Goal: Transaction & Acquisition: Subscribe to service/newsletter

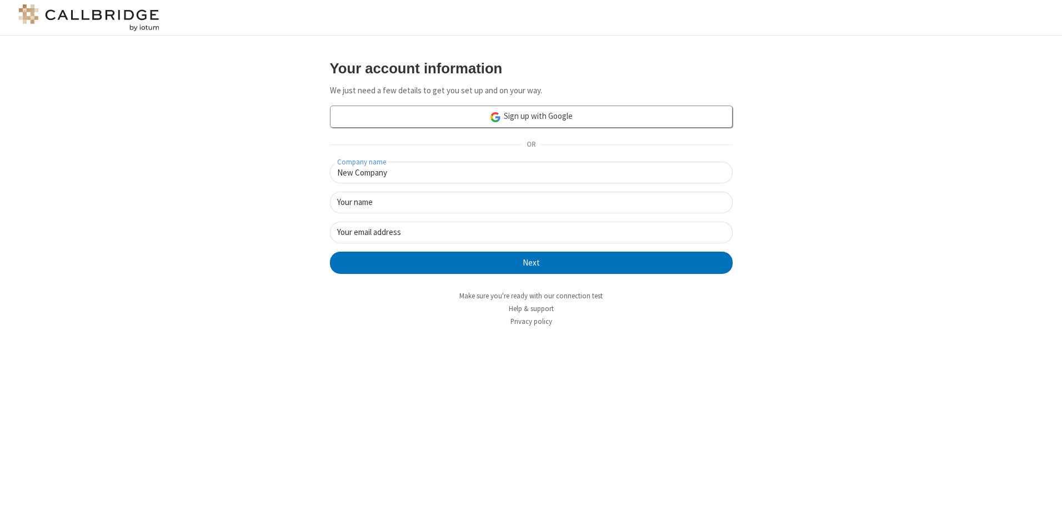
type input "New Company"
type input "New User"
type input "newUser@newUser.freesmackdown.b"
click button "Next" at bounding box center [531, 263] width 403 height 22
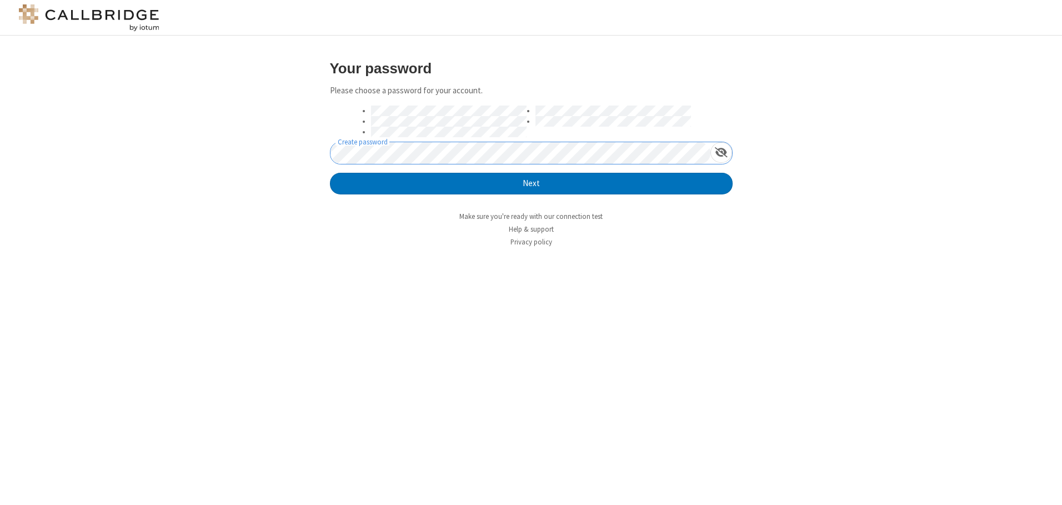
click button "Next" at bounding box center [531, 184] width 403 height 22
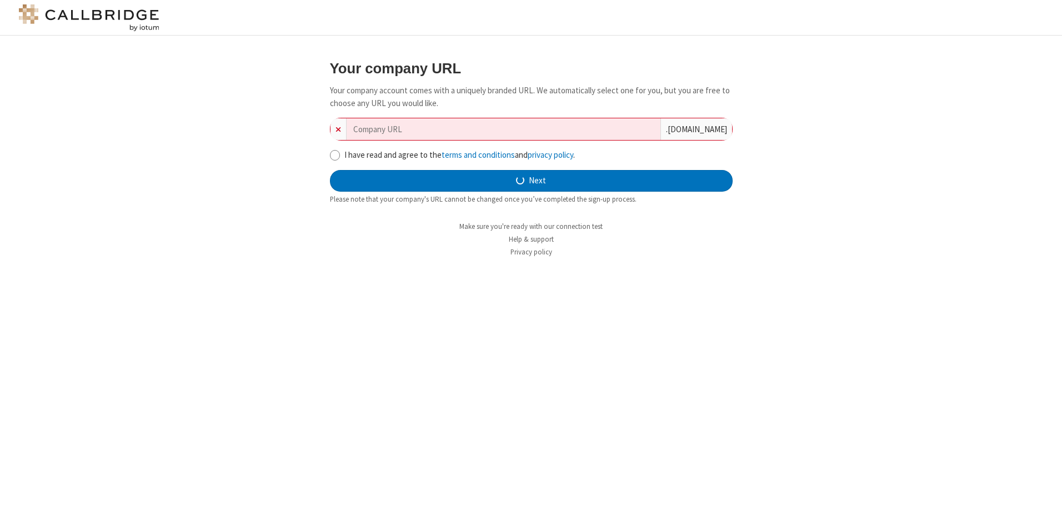
type input "new-company-sharable-34444"
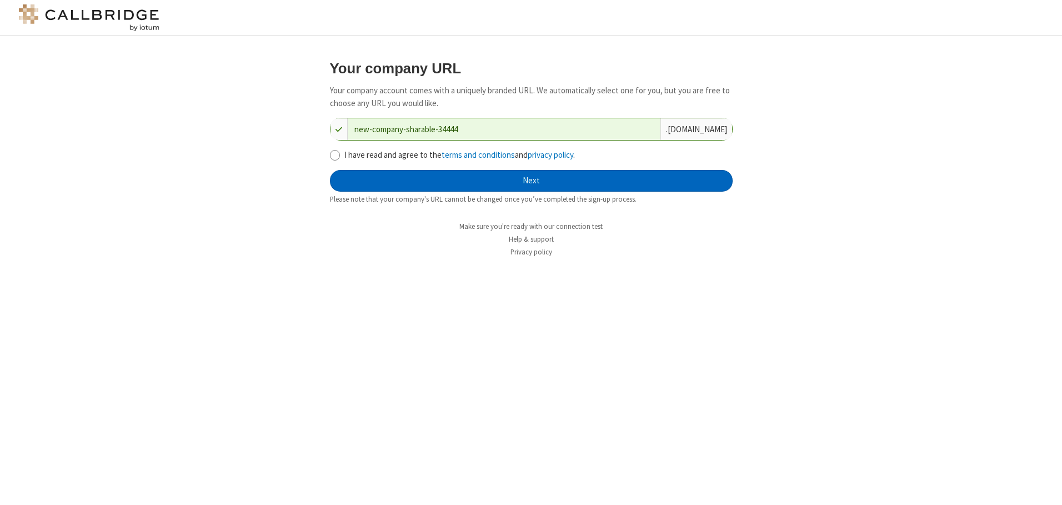
click at [531, 181] on button "Next" at bounding box center [531, 181] width 403 height 22
